Goal: Task Accomplishment & Management: Manage account settings

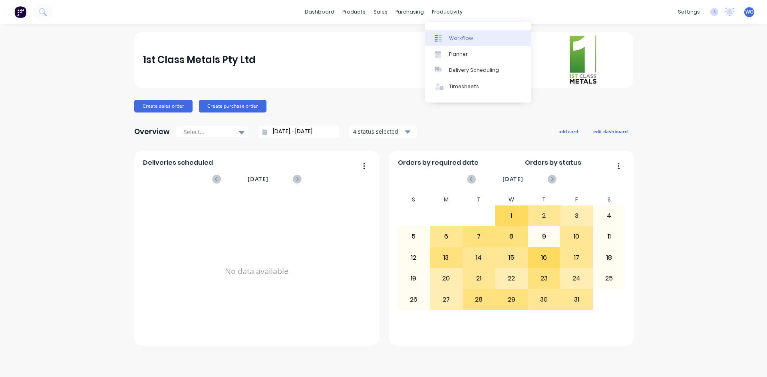
click at [464, 35] on div "Workflow" at bounding box center [461, 38] width 24 height 7
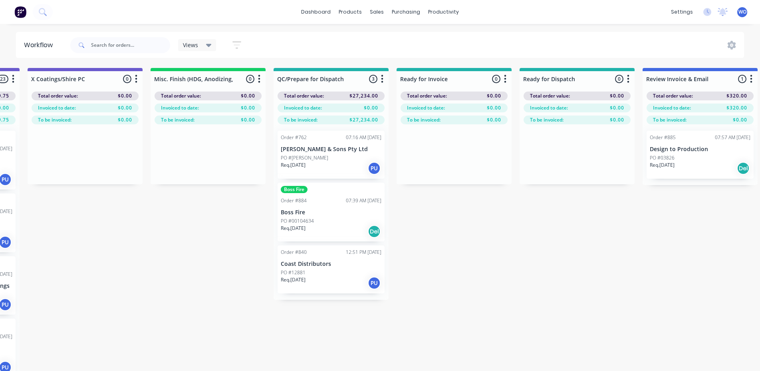
scroll to position [0, 2566]
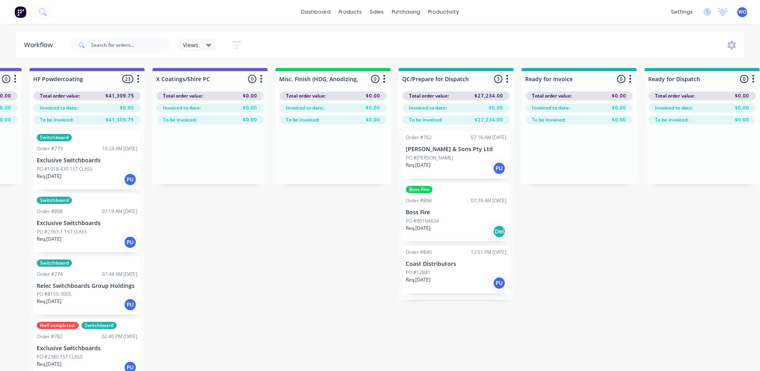
scroll to position [0, 2667]
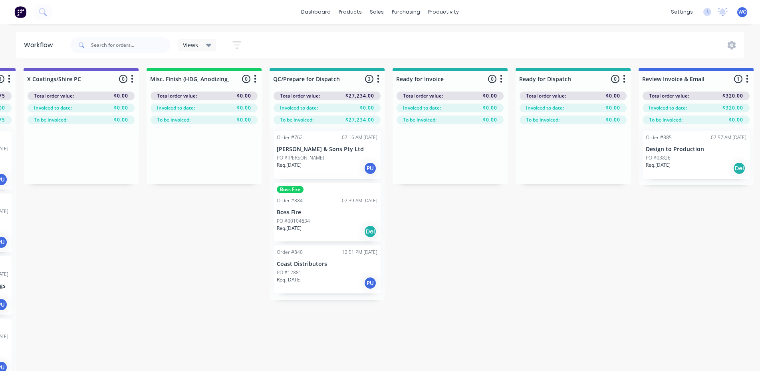
scroll to position [0, 2824]
